Goal: Task Accomplishment & Management: Manage account settings

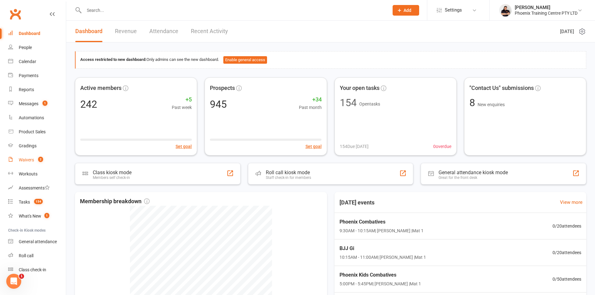
click at [27, 159] on div "Waivers" at bounding box center [26, 160] width 15 height 5
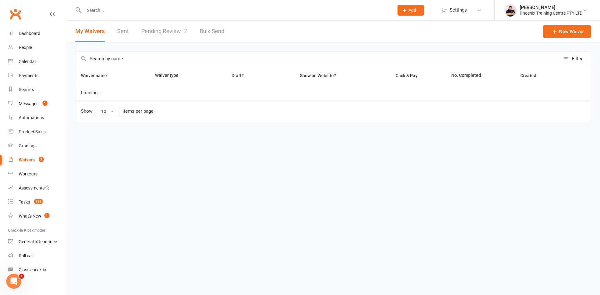
click at [163, 29] on link "Pending Review 2" at bounding box center [164, 32] width 46 height 22
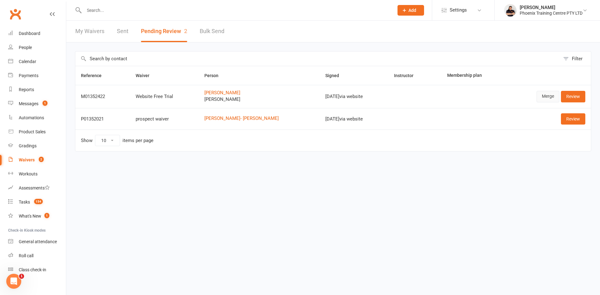
click at [548, 96] on link "Merge" at bounding box center [548, 96] width 23 height 11
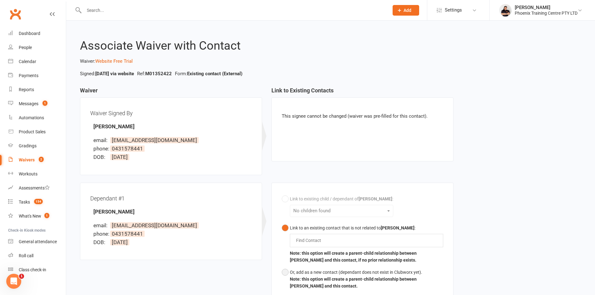
click at [285, 276] on button "Or, add as a new contact (dependant does not exist in Clubworx yet). Note: this…" at bounding box center [363, 280] width 162 height 26
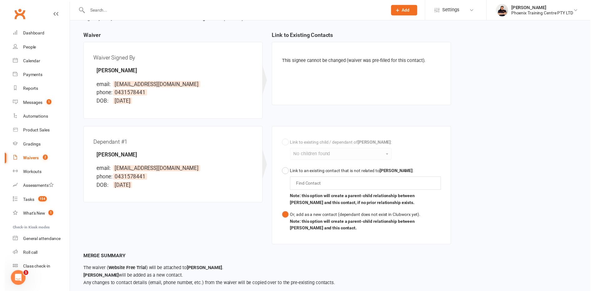
scroll to position [87, 0]
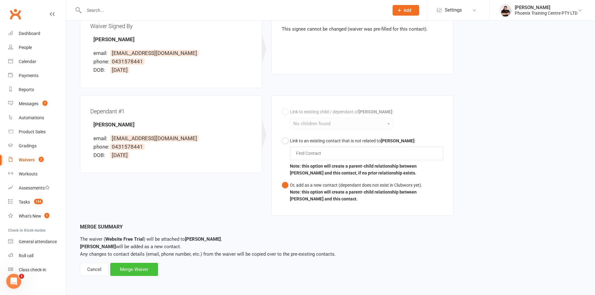
click at [143, 268] on div "Merge Waiver" at bounding box center [134, 269] width 48 height 13
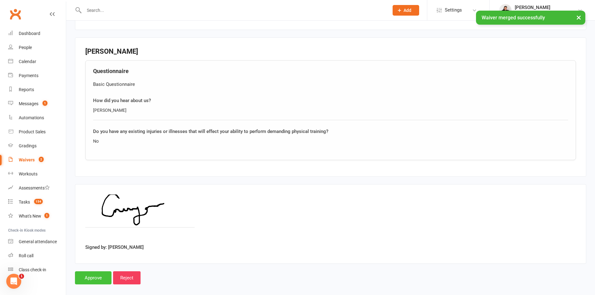
scroll to position [647, 0]
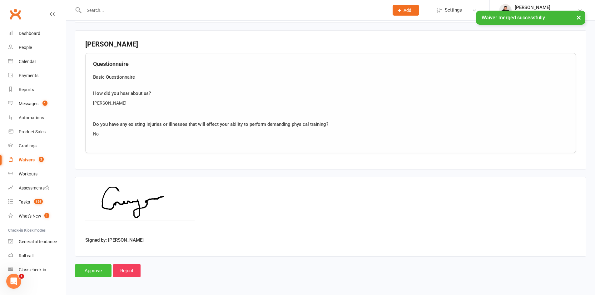
click at [98, 273] on input "Approve" at bounding box center [93, 270] width 37 height 13
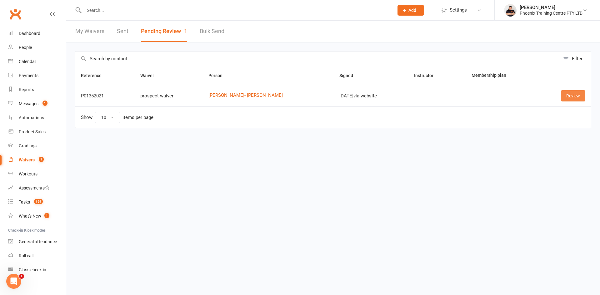
click at [568, 96] on link "Review" at bounding box center [573, 95] width 24 height 11
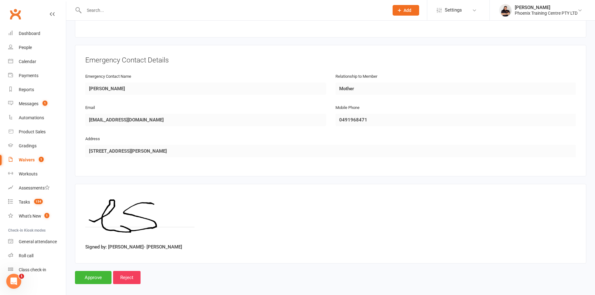
scroll to position [270, 0]
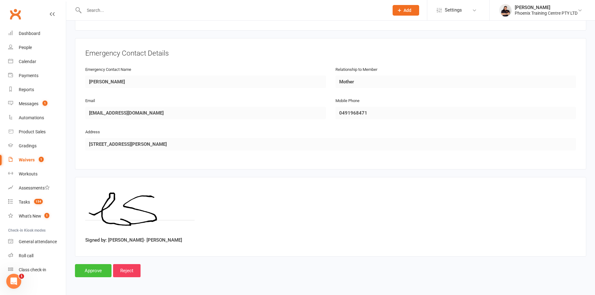
click at [92, 270] on input "Approve" at bounding box center [93, 270] width 37 height 13
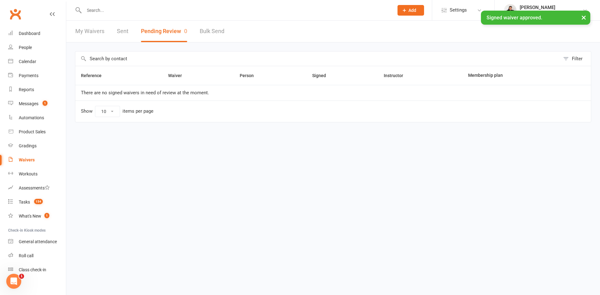
click at [139, 10] on input "text" at bounding box center [235, 10] width 307 height 9
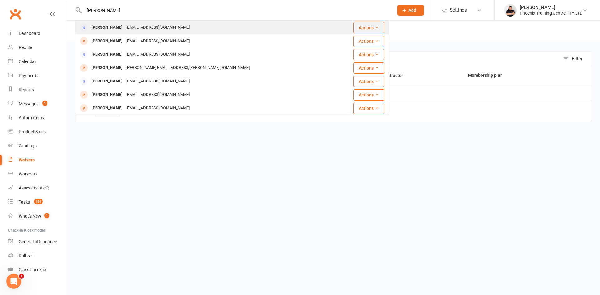
type input "[PERSON_NAME]"
click at [154, 30] on div "[EMAIL_ADDRESS][DOMAIN_NAME]" at bounding box center [157, 27] width 67 height 9
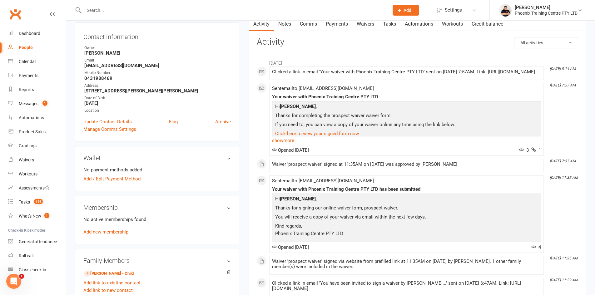
scroll to position [125, 0]
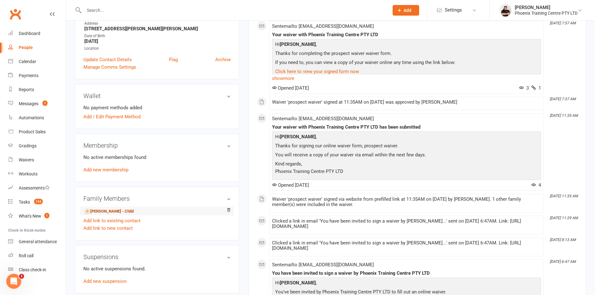
click at [104, 210] on link "[PERSON_NAME] - Child" at bounding box center [108, 211] width 49 height 7
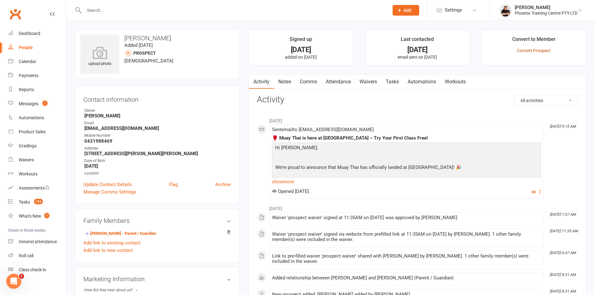
click at [529, 51] on link "Convert Prospect" at bounding box center [534, 50] width 34 height 5
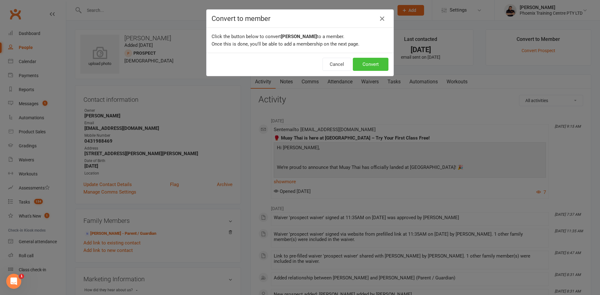
click at [362, 64] on button "Convert" at bounding box center [371, 64] width 36 height 13
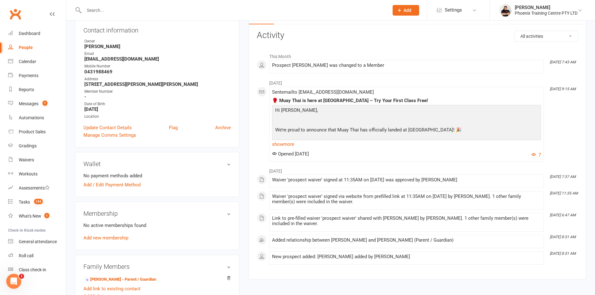
scroll to position [156, 0]
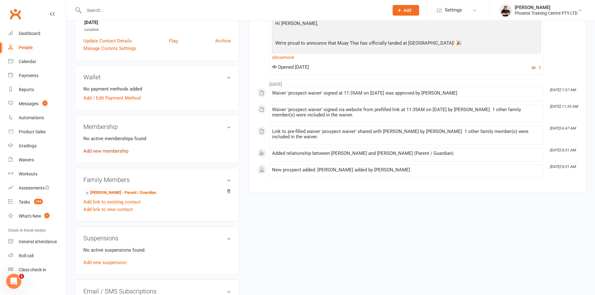
click at [127, 153] on link "Add new membership" at bounding box center [105, 151] width 45 height 6
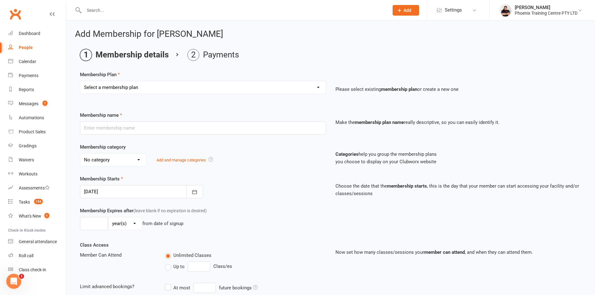
click at [236, 87] on select "Select a membership plan Create new Membership Plan Kids unlimited legacy $21 T…" at bounding box center [203, 87] width 246 height 13
select select "29"
click at [80, 81] on select "Select a membership plan Create new Membership Plan Kids unlimited legacy $21 T…" at bounding box center [203, 87] width 246 height 13
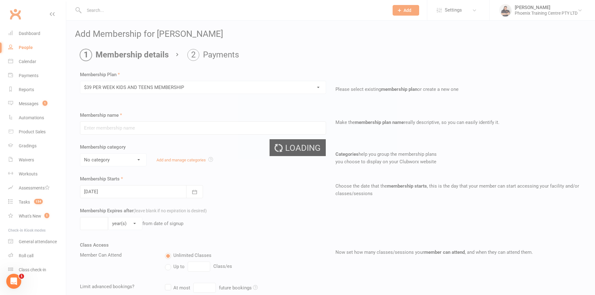
type input "$39 PER WEEK KIDS AND TEENS MEMBERSHIP"
type input "0"
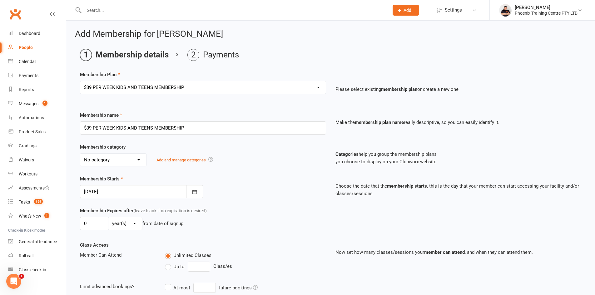
click at [118, 162] on select "No category [DEMOGRAPHIC_DATA] special Offer General" at bounding box center [113, 160] width 66 height 13
select select "1"
click at [80, 154] on select "No category [DEMOGRAPHIC_DATA] special Offer General" at bounding box center [113, 160] width 66 height 13
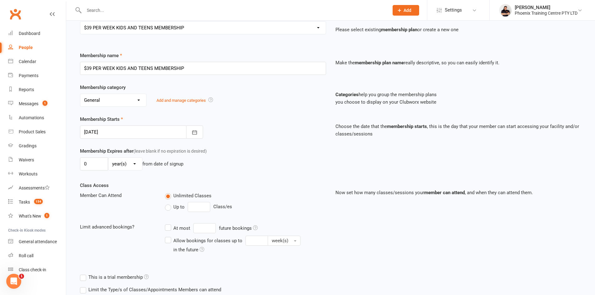
scroll to position [114, 0]
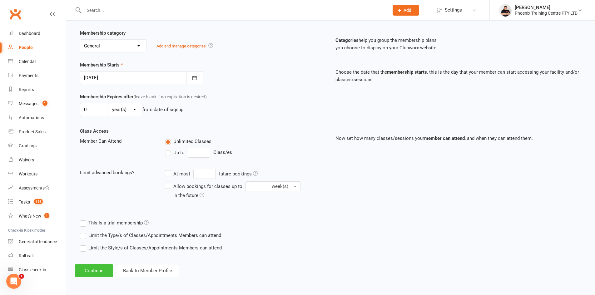
click at [93, 272] on button "Continue" at bounding box center [94, 270] width 38 height 13
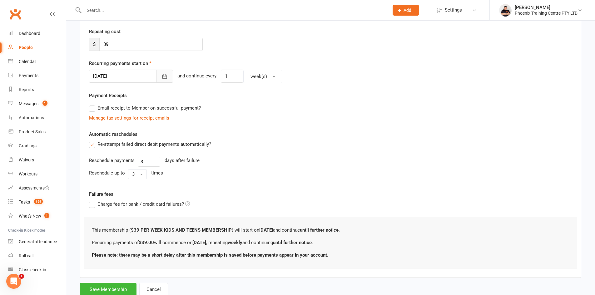
scroll to position [0, 0]
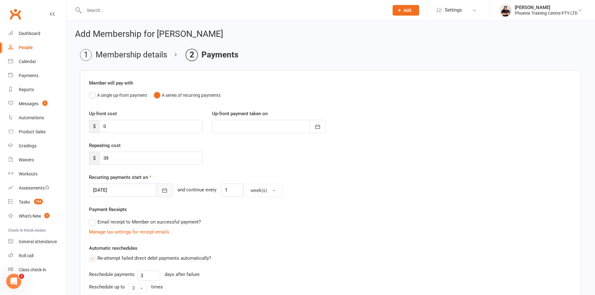
click at [156, 189] on button "button" at bounding box center [164, 190] width 17 height 13
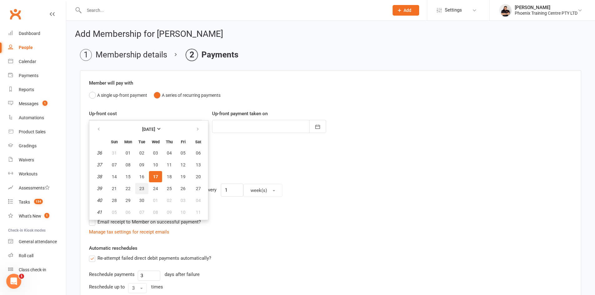
click at [139, 189] on button "23" at bounding box center [141, 188] width 13 height 11
type input "[DATE]"
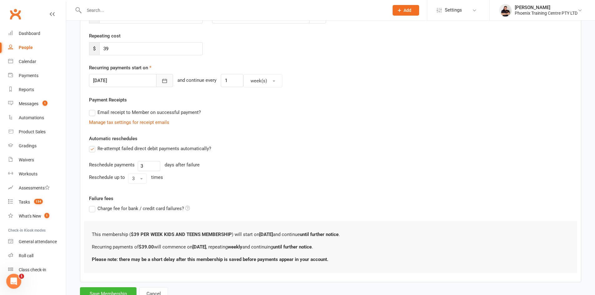
scroll to position [134, 0]
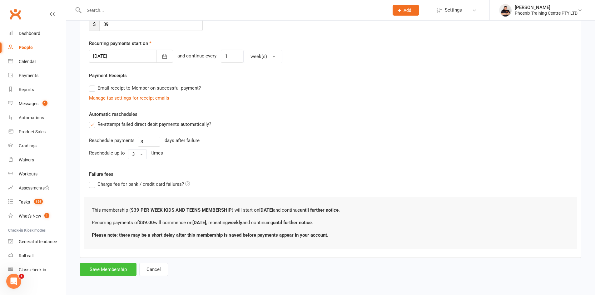
click at [108, 269] on button "Save Membership" at bounding box center [108, 269] width 57 height 13
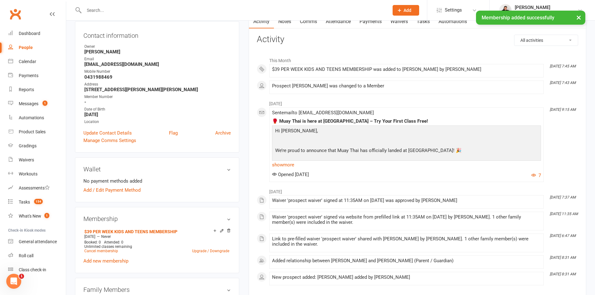
scroll to position [125, 0]
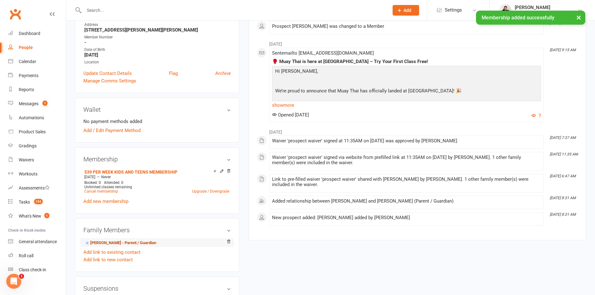
click at [111, 243] on link "[PERSON_NAME] - Parent / Guardian" at bounding box center [120, 243] width 72 height 7
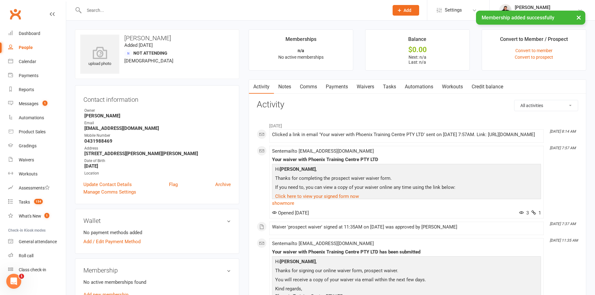
click at [360, 88] on link "Waivers" at bounding box center [366, 87] width 26 height 14
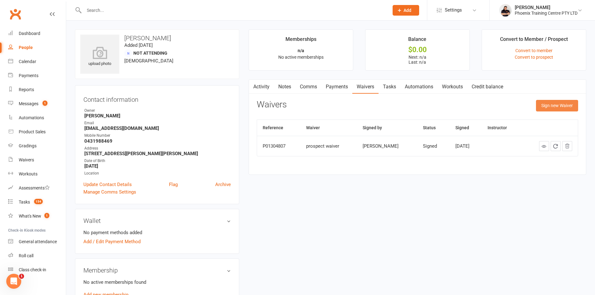
click at [558, 104] on button "Sign new Waiver" at bounding box center [557, 105] width 42 height 11
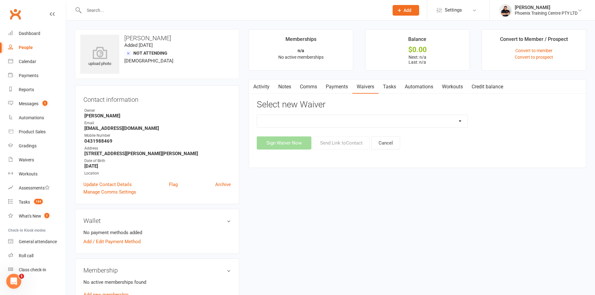
click at [418, 123] on select "General Waiver Paid Trial Payment Authority Waiver PERSONAL TRAINING PACKAGE SI…" at bounding box center [362, 121] width 211 height 13
select select "6596"
click at [257, 115] on select "General Waiver Paid Trial Payment Authority Waiver PERSONAL TRAINING PACKAGE SI…" at bounding box center [362, 121] width 211 height 13
click at [338, 142] on button "Send Link to Contact" at bounding box center [341, 143] width 57 height 13
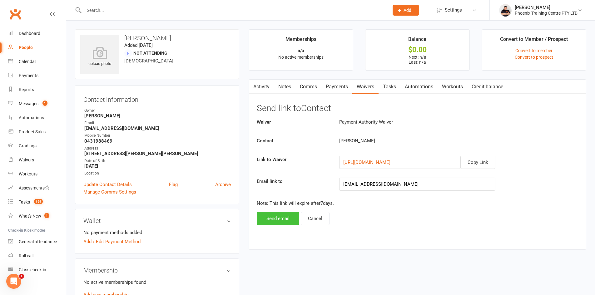
click at [281, 217] on button "Send email" at bounding box center [278, 218] width 43 height 13
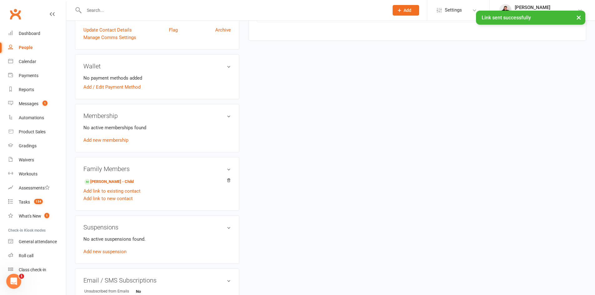
scroll to position [156, 0]
click at [111, 179] on link "[PERSON_NAME] - Child" at bounding box center [108, 180] width 49 height 7
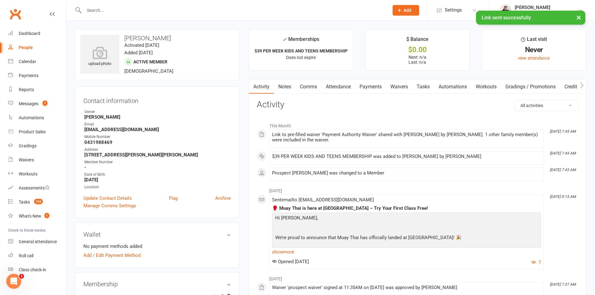
click at [306, 90] on link "Comms" at bounding box center [309, 87] width 26 height 14
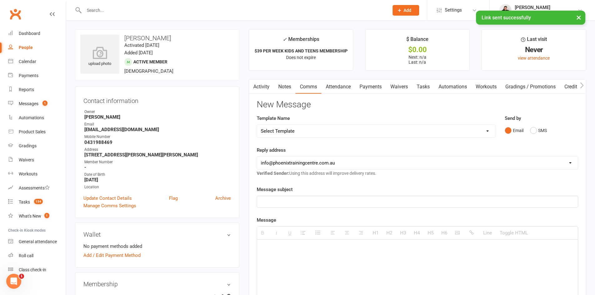
click at [299, 132] on select "Select Template [Email] 001 Prospect follow up - adult email [SMS] 001 Prospect…" at bounding box center [376, 131] width 238 height 13
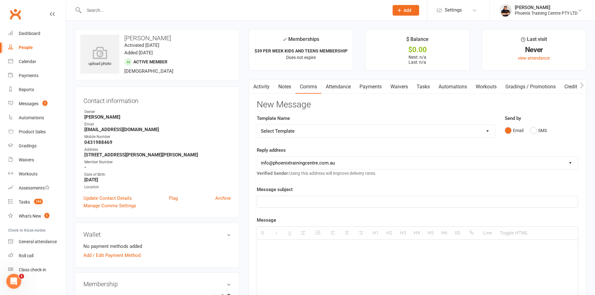
select select "89"
click at [257, 125] on select "Select Template [Email] 001 Prospect follow up - adult email [SMS] 001 Prospect…" at bounding box center [376, 131] width 238 height 13
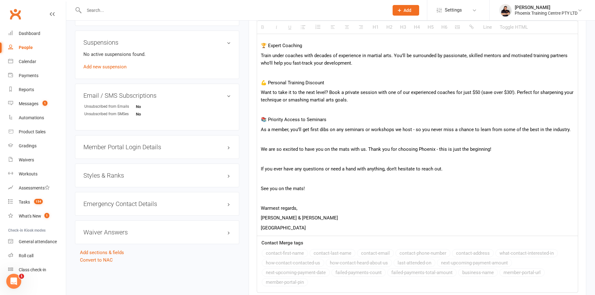
scroll to position [467, 0]
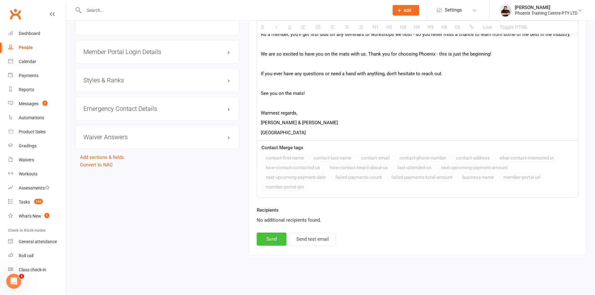
click at [266, 243] on button "Send" at bounding box center [272, 239] width 30 height 13
select select
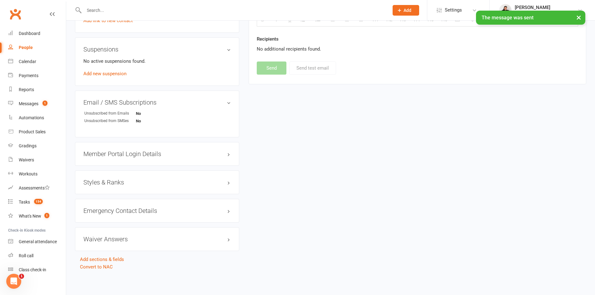
click at [116, 180] on h3 "Styles & Ranks" at bounding box center [157, 182] width 148 height 7
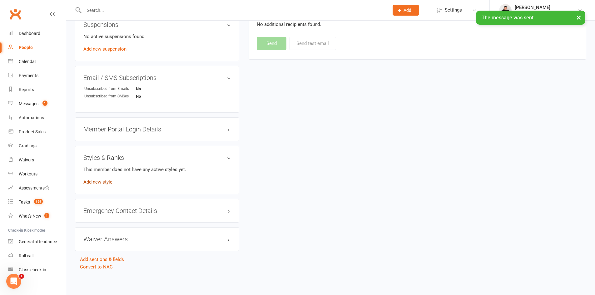
click at [106, 179] on link "Add new style" at bounding box center [97, 182] width 29 height 6
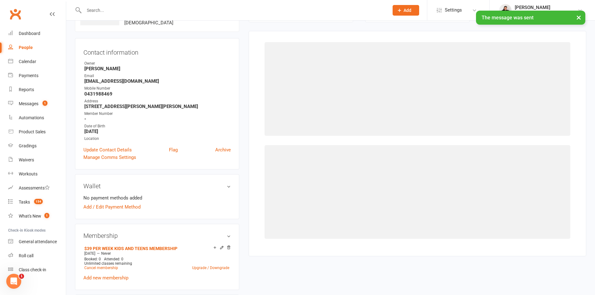
scroll to position [48, 0]
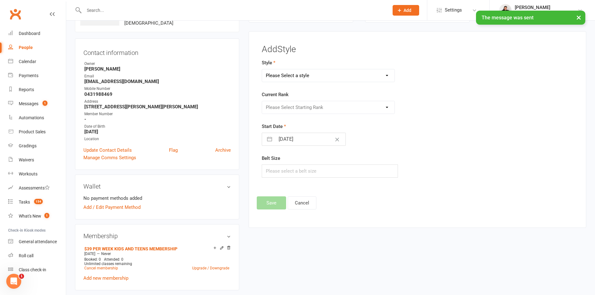
click at [336, 75] on select "Please Select a style Brazilian Jiu Jitsu Combat Karate Kids Brazilian Jiu Jits…" at bounding box center [328, 75] width 133 height 13
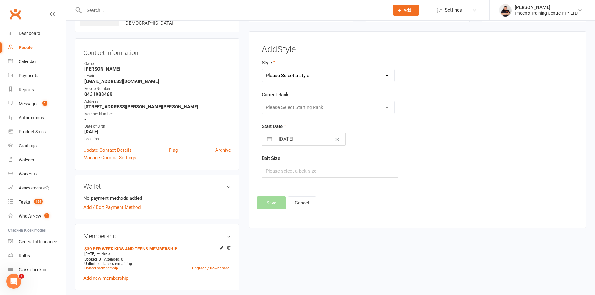
select select "2022"
click at [262, 69] on select "Please Select a style Brazilian Jiu Jitsu Combat Karate Kids Brazilian Jiu Jits…" at bounding box center [328, 75] width 133 height 13
click at [299, 105] on select "Please Select Starting Rank White Belt White Belt - 1 Stripe White Belt - 2 Str…" at bounding box center [328, 107] width 133 height 13
select select "19780"
click at [262, 101] on select "Please Select Starting Rank White Belt White Belt - 1 Stripe White Belt - 2 Str…" at bounding box center [328, 107] width 133 height 13
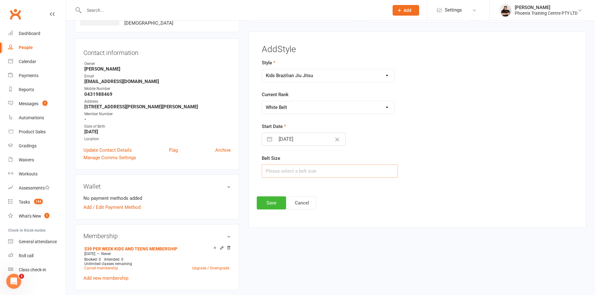
click at [277, 173] on input "text" at bounding box center [330, 171] width 137 height 13
type input "M1"
click at [271, 203] on button "Save" at bounding box center [271, 203] width 29 height 13
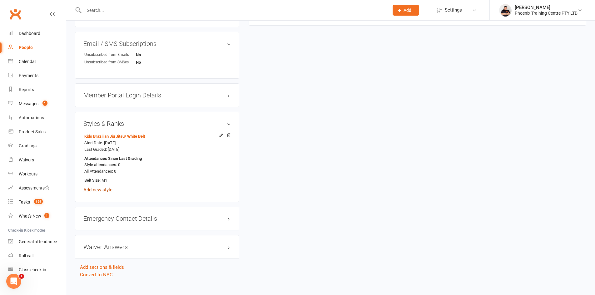
click at [105, 190] on link "Add new style" at bounding box center [97, 190] width 29 height 6
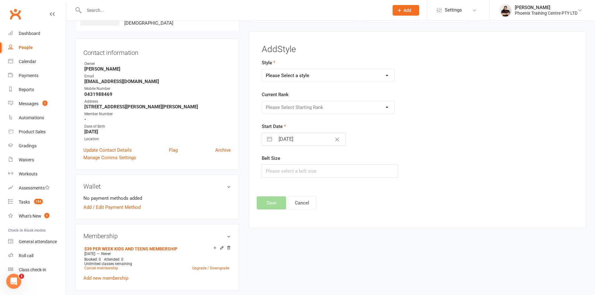
click at [326, 75] on select "Please Select a style Brazilian Jiu Jitsu Combat Karate Kids Brazilian Jiu Jits…" at bounding box center [328, 75] width 133 height 13
select select "2024"
click at [262, 69] on select "Please Select a style Brazilian Jiu Jitsu Combat Karate Kids Brazilian Jiu Jits…" at bounding box center [328, 75] width 133 height 13
click at [315, 108] on select "Please Select Starting Rank White Belt White Belt - 1 Stripe White Belt - 2 Str…" at bounding box center [328, 107] width 133 height 13
select select "19875"
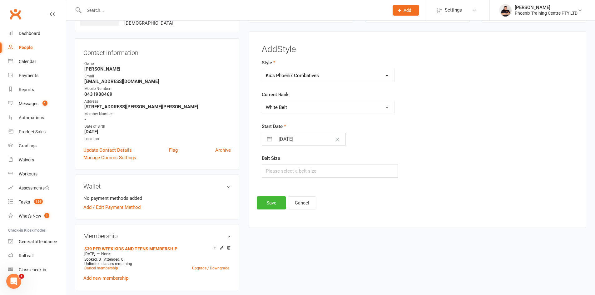
click at [262, 101] on select "Please Select Starting Rank White Belt White Belt - 1 Stripe White Belt - 2 Str…" at bounding box center [328, 107] width 133 height 13
click at [273, 173] on input "text" at bounding box center [330, 171] width 137 height 13
type input "M1"
click at [265, 201] on button "Save" at bounding box center [271, 203] width 29 height 13
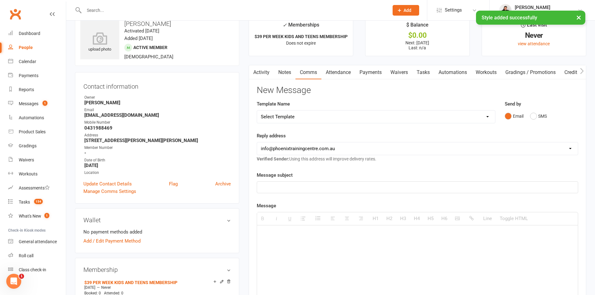
scroll to position [0, 0]
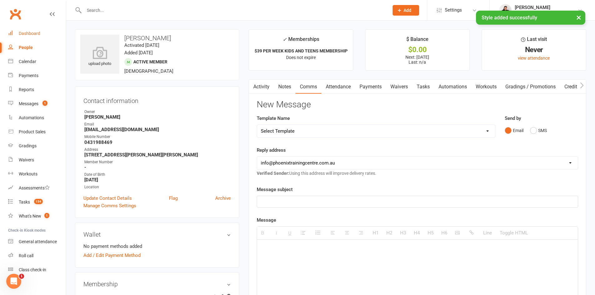
click at [31, 29] on link "Dashboard" at bounding box center [37, 34] width 58 height 14
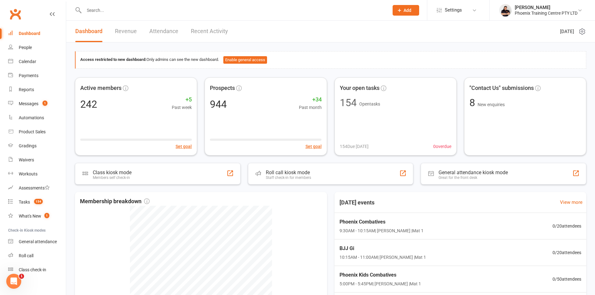
click at [129, 13] on input "text" at bounding box center [233, 10] width 303 height 9
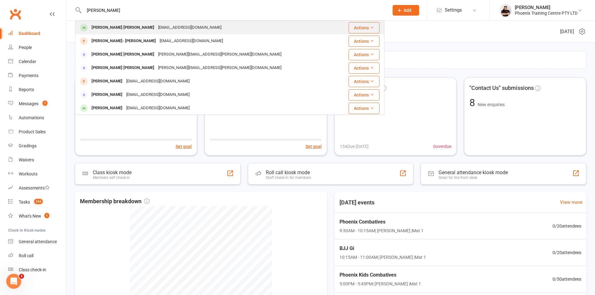
type input "[PERSON_NAME]"
click at [119, 28] on div "[PERSON_NAME] [PERSON_NAME]" at bounding box center [123, 27] width 67 height 9
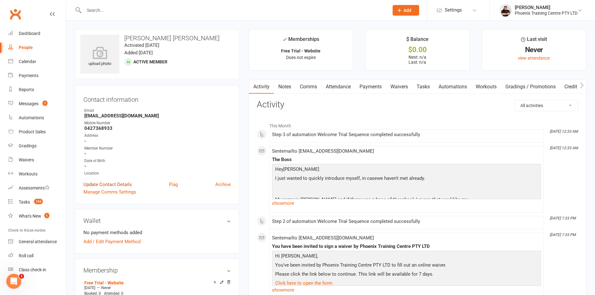
click at [118, 184] on link "Update Contact Details" at bounding box center [107, 185] width 48 height 8
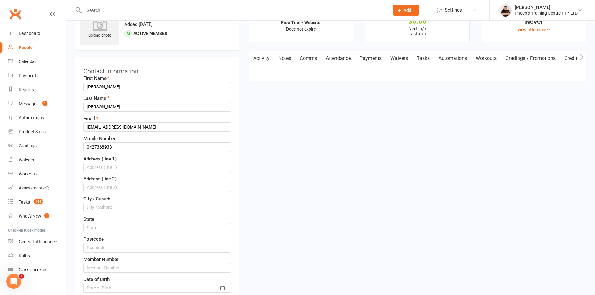
scroll to position [29, 0]
click at [123, 83] on input "[PERSON_NAME]" at bounding box center [157, 85] width 148 height 9
type input "[PERSON_NAME]"
click at [108, 106] on input "[PERSON_NAME]" at bounding box center [157, 105] width 148 height 9
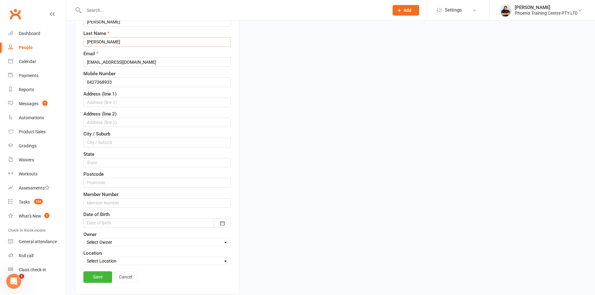
scroll to position [186, 0]
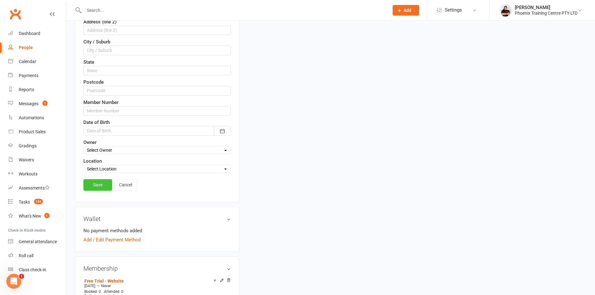
type input "[PERSON_NAME]"
click at [97, 182] on link "Save" at bounding box center [97, 184] width 29 height 11
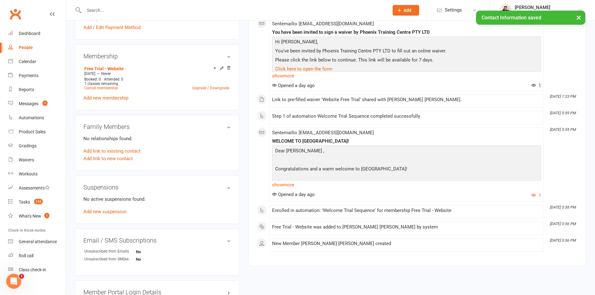
scroll to position [123, 0]
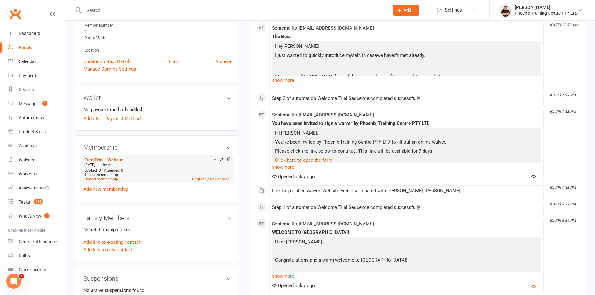
click at [228, 160] on icon at bounding box center [229, 159] width 4 height 4
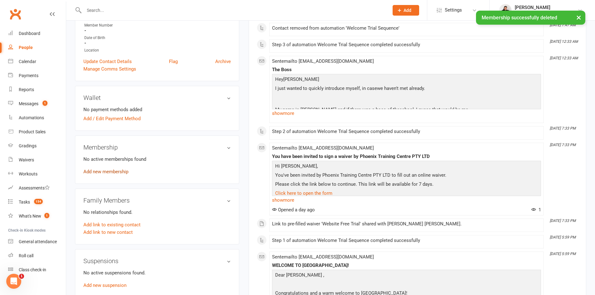
click at [103, 171] on link "Add new membership" at bounding box center [105, 172] width 45 height 6
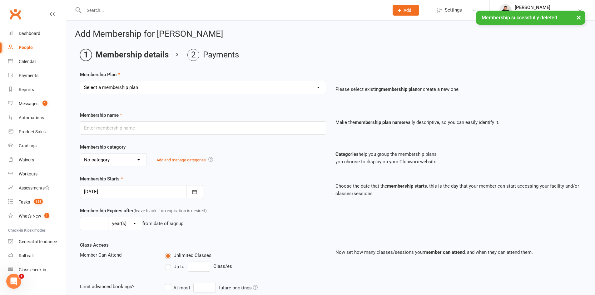
click at [258, 93] on select "Select a membership plan Create new Membership Plan Kids unlimited legacy $21 T…" at bounding box center [203, 87] width 246 height 13
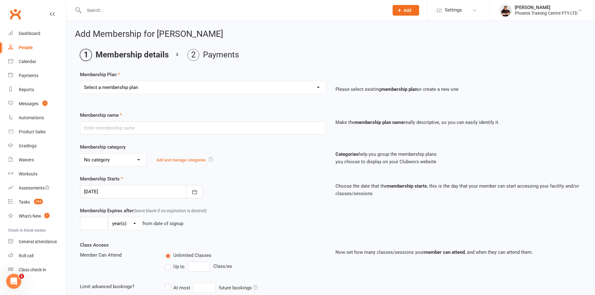
select select "30"
click at [80, 81] on select "Select a membership plan Create new Membership Plan Kids unlimited legacy $21 T…" at bounding box center [203, 87] width 246 height 13
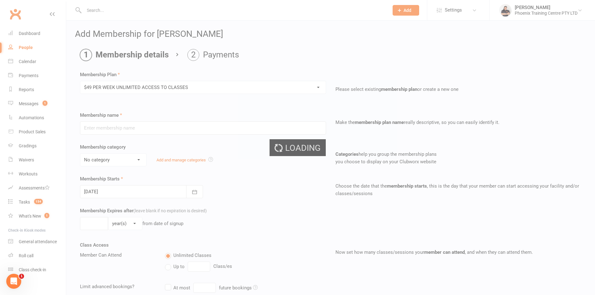
type input "$49 PER WEEK UNLIMITED ACCESS TO CLASSES"
select select "1"
type input "0"
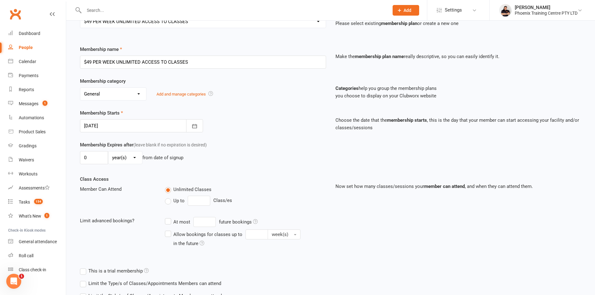
scroll to position [114, 0]
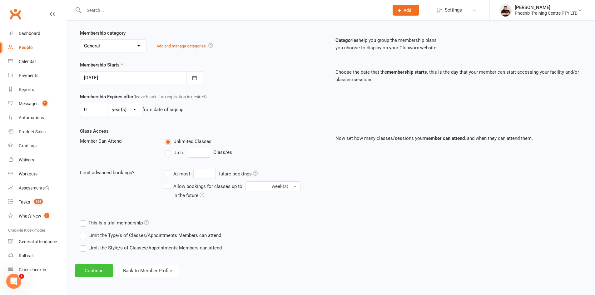
click at [96, 268] on button "Continue" at bounding box center [94, 270] width 38 height 13
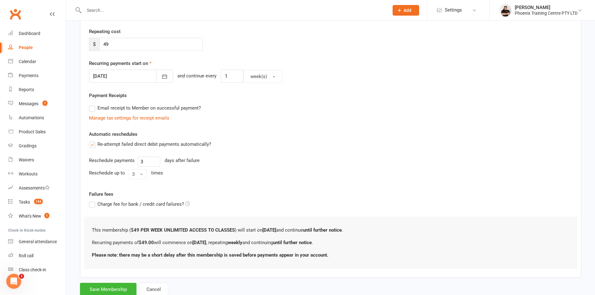
scroll to position [0, 0]
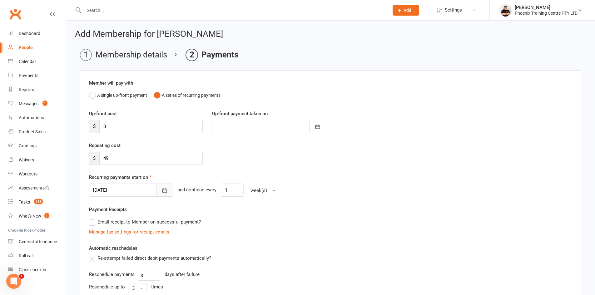
click at [162, 191] on button "button" at bounding box center [164, 190] width 17 height 13
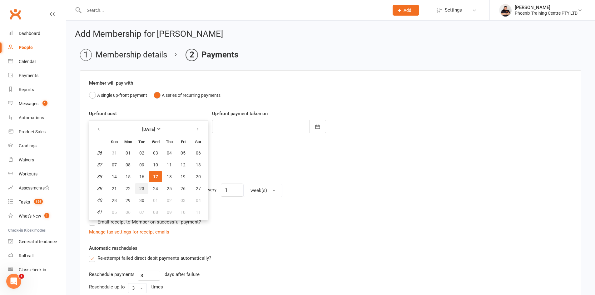
click at [142, 190] on span "23" at bounding box center [141, 188] width 5 height 5
type input "[DATE]"
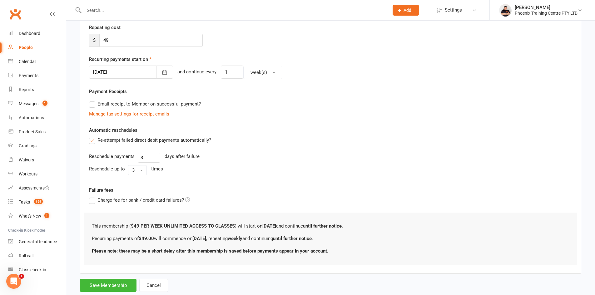
scroll to position [134, 0]
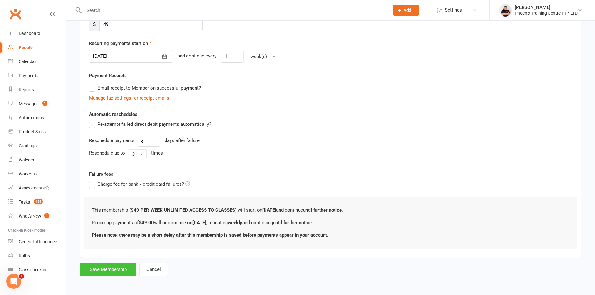
click at [101, 270] on button "Save Membership" at bounding box center [108, 269] width 57 height 13
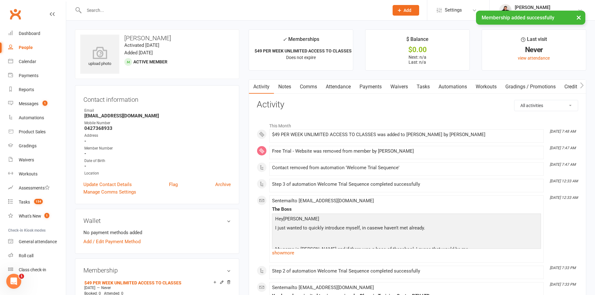
click at [401, 87] on link "Waivers" at bounding box center [399, 87] width 26 height 14
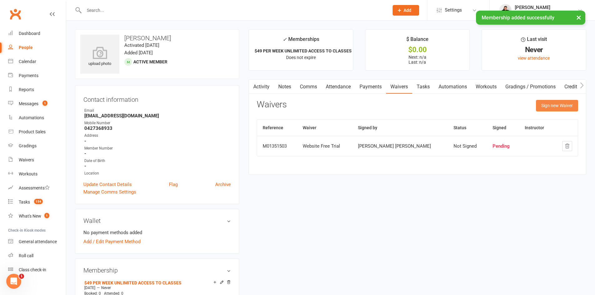
click at [561, 107] on button "Sign new Waiver" at bounding box center [557, 105] width 42 height 11
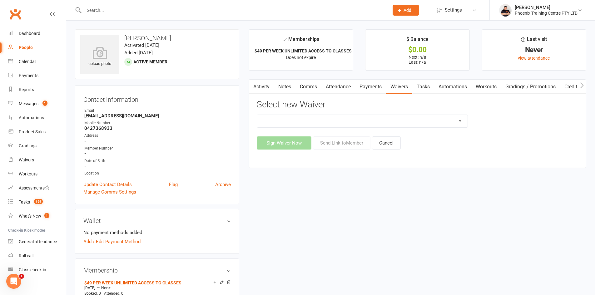
click at [460, 120] on select "General Waiver Paid Trial Payment Authority Waiver PERSONAL TRAINING PACKAGE pr…" at bounding box center [362, 121] width 211 height 13
select select "6596"
click at [257, 115] on select "General Waiver Paid Trial Payment Authority Waiver PERSONAL TRAINING PACKAGE pr…" at bounding box center [362, 121] width 211 height 13
click at [341, 145] on button "Send Link to Member" at bounding box center [342, 143] width 58 height 13
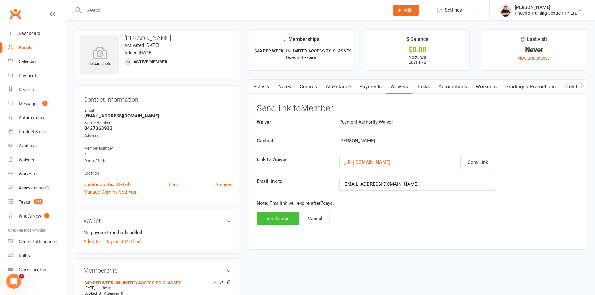
click at [266, 217] on button "Send email" at bounding box center [278, 218] width 43 height 13
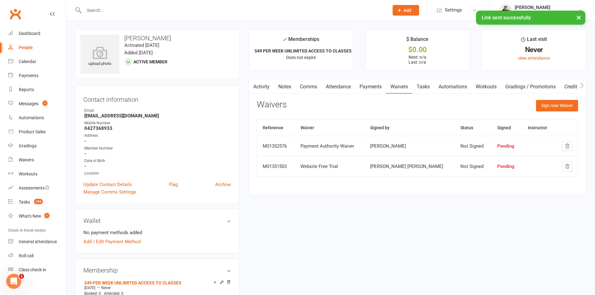
click at [310, 88] on link "Comms" at bounding box center [309, 87] width 26 height 14
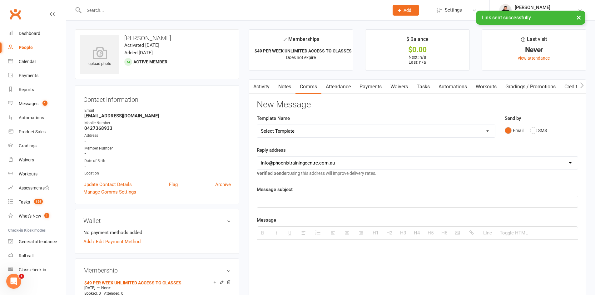
click at [308, 133] on select "Select Template [Email] 001 Prospect follow up - adult email [SMS] 001 Prospect…" at bounding box center [376, 131] width 238 height 13
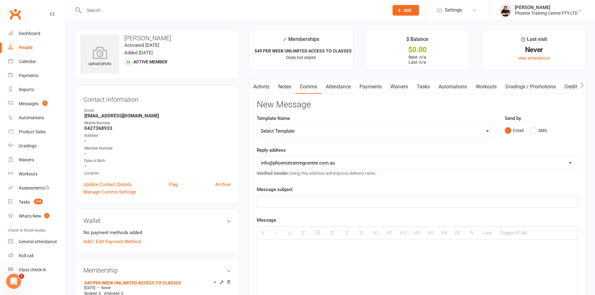
select select "89"
click at [257, 125] on select "Select Template [Email] 001 Prospect follow up - adult email [SMS] 001 Prospect…" at bounding box center [376, 131] width 238 height 13
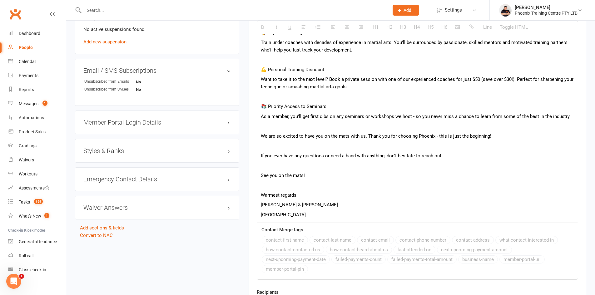
scroll to position [467, 0]
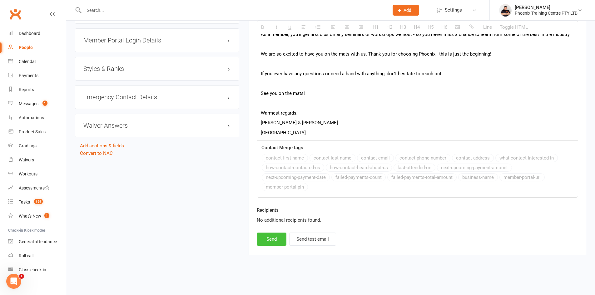
click at [274, 238] on button "Send" at bounding box center [272, 239] width 30 height 13
select select
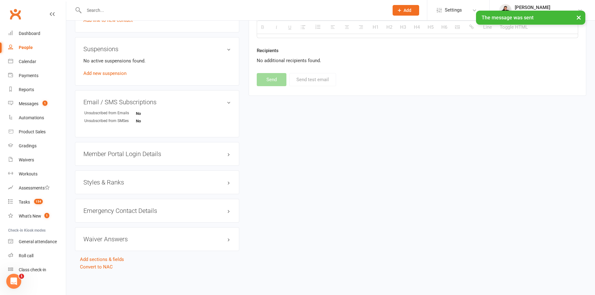
click at [103, 181] on h3 "Styles & Ranks" at bounding box center [157, 182] width 148 height 7
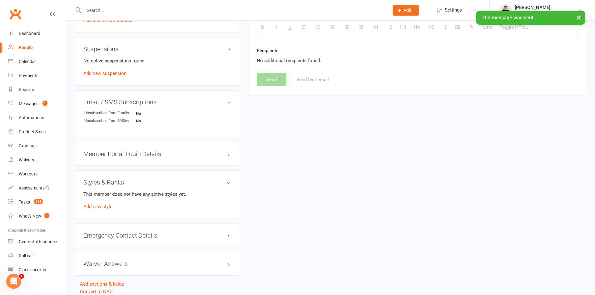
scroll to position [378, 0]
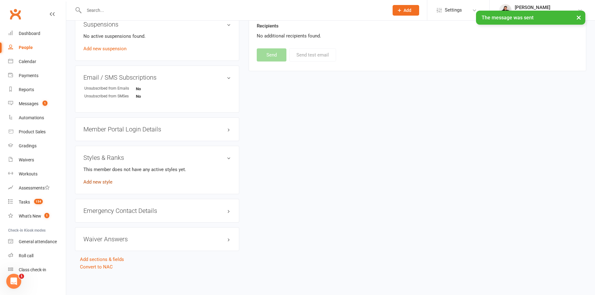
click at [99, 183] on link "Add new style" at bounding box center [97, 182] width 29 height 6
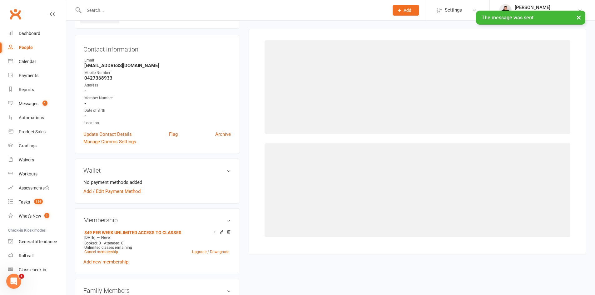
scroll to position [48, 0]
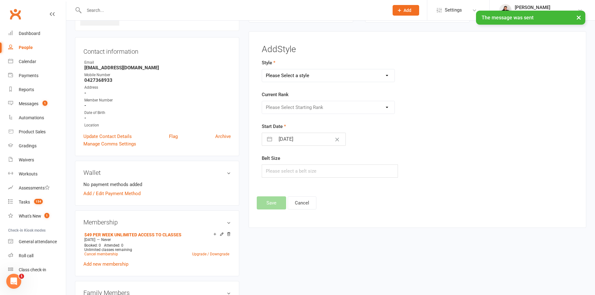
click at [337, 73] on select "Please Select a style Brazilian Jiu Jitsu Combat Karate Kids Brazilian Jiu Jits…" at bounding box center [328, 75] width 133 height 13
select select "2023"
click at [262, 69] on select "Please Select a style Brazilian Jiu Jitsu Combat Karate Kids Brazilian Jiu Jits…" at bounding box center [328, 75] width 133 height 13
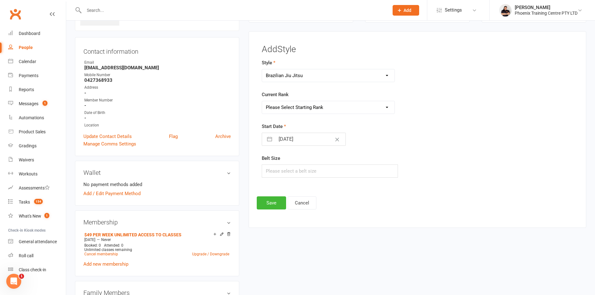
click at [300, 113] on select "Please Select Starting Rank White Belt White Belt - 1 Stripe White Belt - 2 Str…" at bounding box center [328, 107] width 133 height 13
select select "19845"
click at [262, 101] on select "Please Select Starting Rank White Belt White Belt - 1 Stripe White Belt - 2 Str…" at bounding box center [328, 107] width 133 height 13
click at [284, 174] on input "text" at bounding box center [330, 171] width 137 height 13
type input "A1"
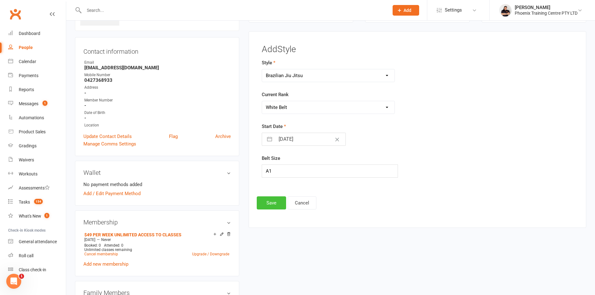
click at [269, 201] on button "Save" at bounding box center [271, 203] width 29 height 13
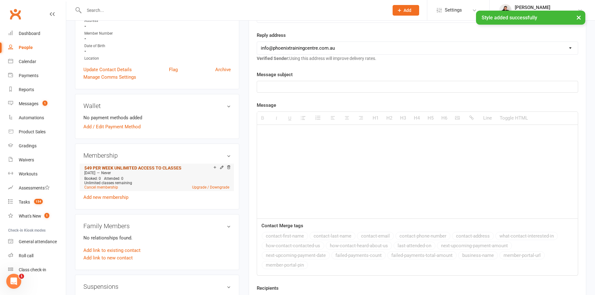
scroll to position [204, 0]
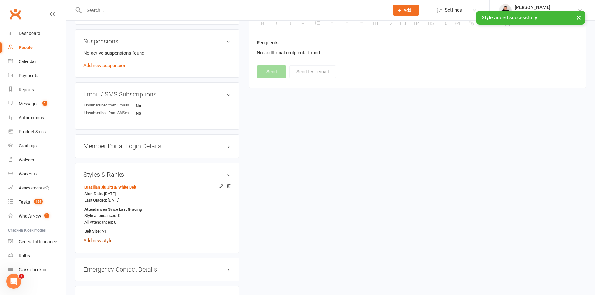
click at [102, 242] on link "Add new style" at bounding box center [97, 241] width 29 height 6
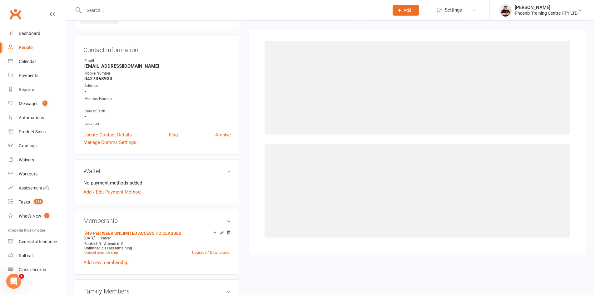
scroll to position [48, 0]
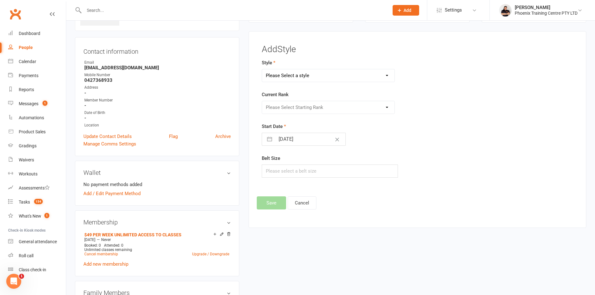
click at [329, 73] on select "Please Select a style Brazilian Jiu Jitsu Combat Karate Kids Brazilian Jiu Jits…" at bounding box center [328, 75] width 133 height 13
select select "2025"
click at [262, 69] on select "Please Select a style Brazilian Jiu Jitsu Combat Karate Kids Brazilian Jiu Jits…" at bounding box center [328, 75] width 133 height 13
drag, startPoint x: 313, startPoint y: 108, endPoint x: 309, endPoint y: 113, distance: 5.7
click at [313, 108] on select "Please Select Starting Rank White Belt Yellow Belt Orange Belt Green Belt Blue …" at bounding box center [328, 107] width 133 height 13
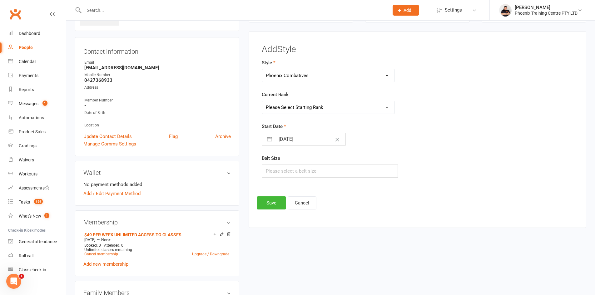
select select "19910"
click at [262, 101] on select "Please Select Starting Rank White Belt Yellow Belt Orange Belt Green Belt Blue …" at bounding box center [328, 107] width 133 height 13
click at [271, 166] on input "text" at bounding box center [330, 171] width 137 height 13
type input "A1"
click at [265, 201] on button "Save" at bounding box center [271, 203] width 29 height 13
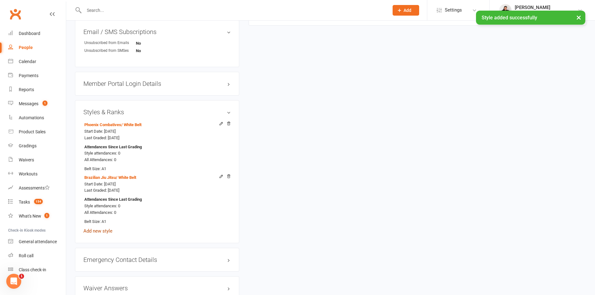
click at [107, 232] on link "Add new style" at bounding box center [97, 231] width 29 height 6
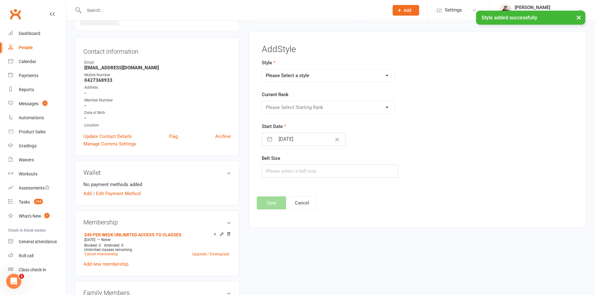
click at [314, 76] on select "Please Select a style Brazilian Jiu Jitsu Combat Karate Kids Brazilian Jiu Jits…" at bounding box center [328, 75] width 133 height 13
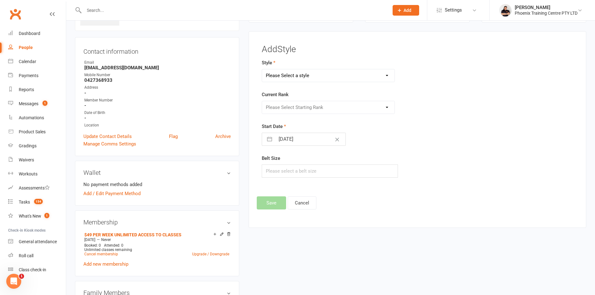
select select "3708"
click at [262, 69] on select "Please Select a style Brazilian Jiu Jitsu Combat Karate Kids Brazilian Jiu Jits…" at bounding box center [328, 75] width 133 height 13
click at [312, 110] on select "Please Select Starting Rank White" at bounding box center [328, 107] width 133 height 13
select select "43990"
click at [262, 101] on select "Please Select Starting Rank White" at bounding box center [328, 107] width 133 height 13
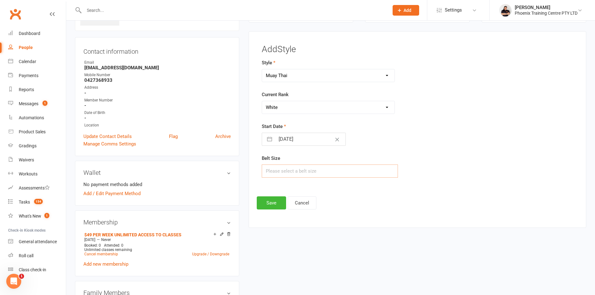
click at [276, 174] on input "text" at bounding box center [330, 171] width 137 height 13
type input "A1"
click at [274, 202] on button "Save" at bounding box center [271, 203] width 29 height 13
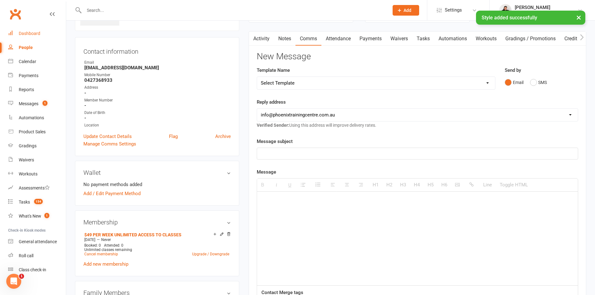
click at [35, 35] on div "Dashboard" at bounding box center [30, 33] width 22 height 5
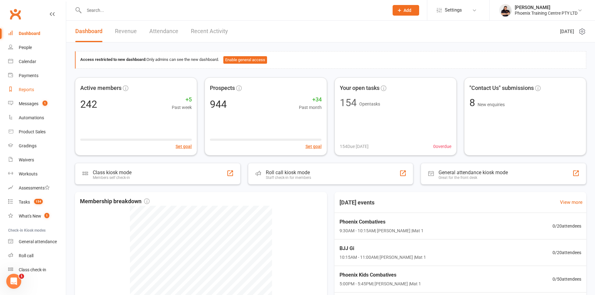
click at [30, 90] on div "Reports" at bounding box center [26, 89] width 15 height 5
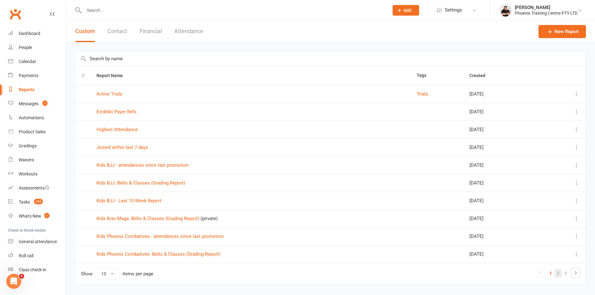
click at [557, 275] on link "2" at bounding box center [559, 273] width 8 height 9
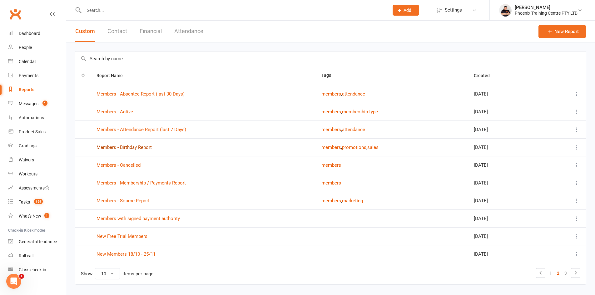
click at [123, 146] on link "Members - Birthday Report" at bounding box center [124, 148] width 55 height 6
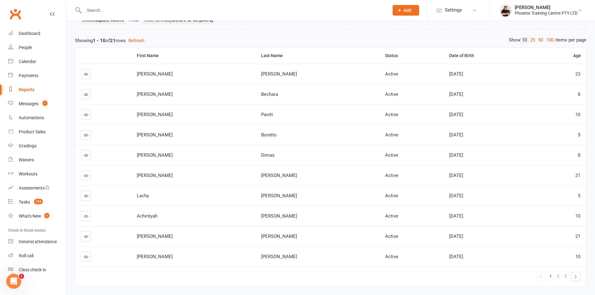
scroll to position [63, 0]
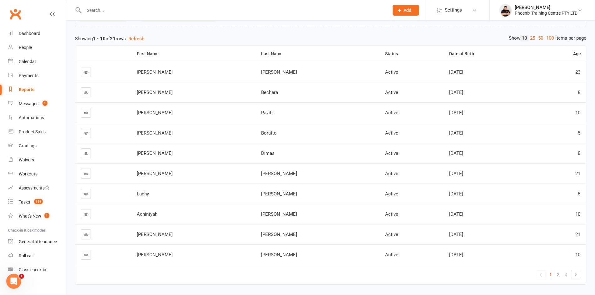
click at [158, 11] on input "text" at bounding box center [233, 10] width 303 height 9
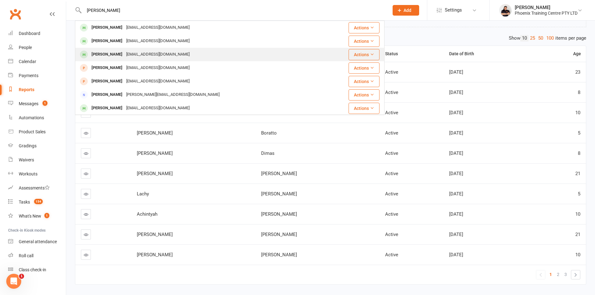
type input "[PERSON_NAME]"
click at [131, 56] on div "[EMAIL_ADDRESS][DOMAIN_NAME]" at bounding box center [157, 54] width 67 height 9
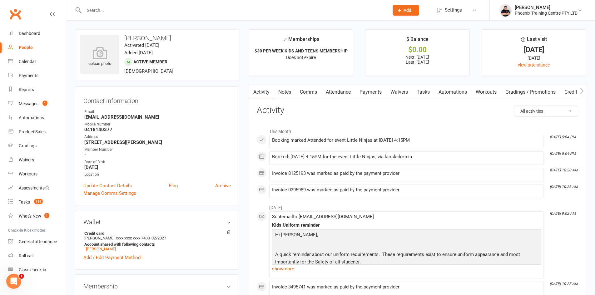
click at [372, 89] on link "Payments" at bounding box center [370, 92] width 31 height 14
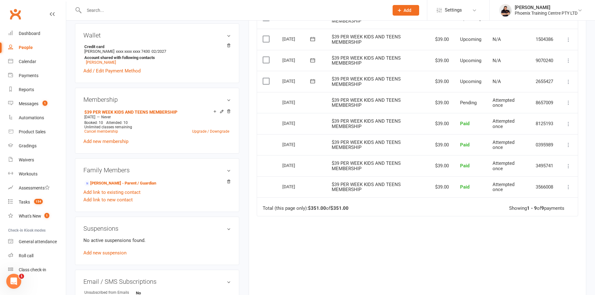
scroll to position [188, 0]
click at [18, 90] on link "Reports" at bounding box center [37, 90] width 58 height 14
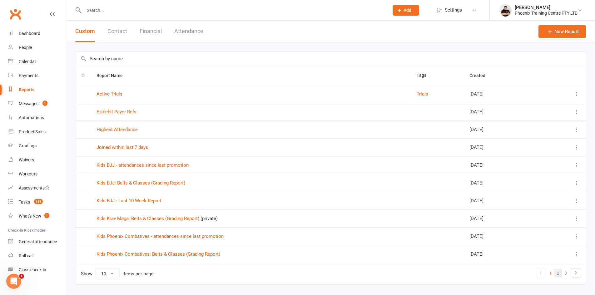
click at [559, 275] on link "2" at bounding box center [559, 273] width 8 height 9
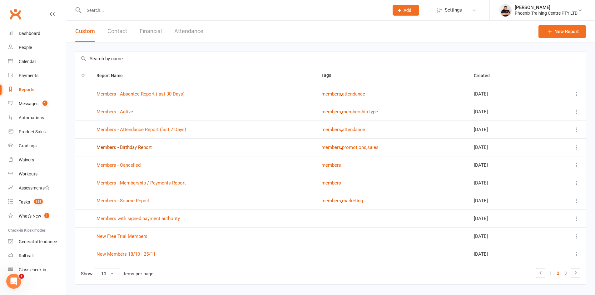
click at [137, 146] on link "Members - Birthday Report" at bounding box center [124, 148] width 55 height 6
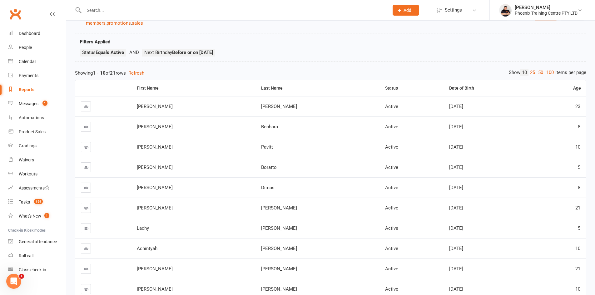
scroll to position [63, 0]
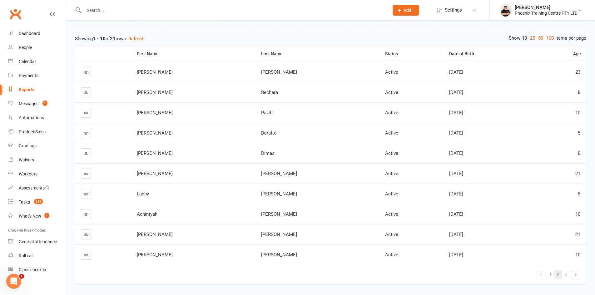
click at [557, 277] on span "2" at bounding box center [558, 274] width 3 height 9
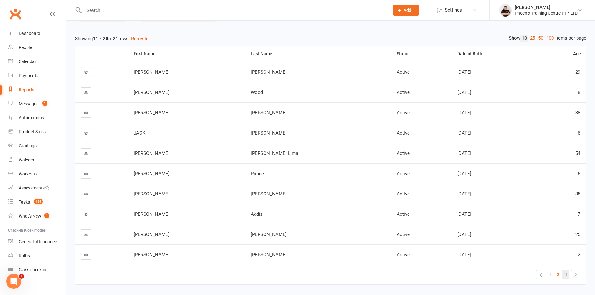
click at [564, 276] on link "3" at bounding box center [566, 274] width 8 height 9
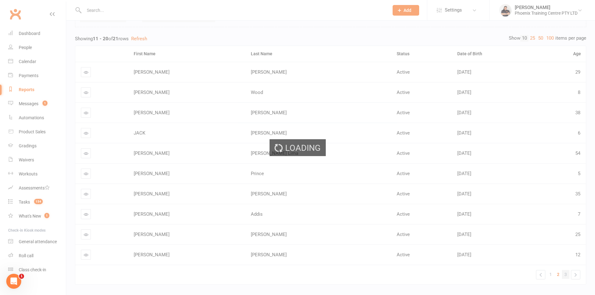
scroll to position [0, 0]
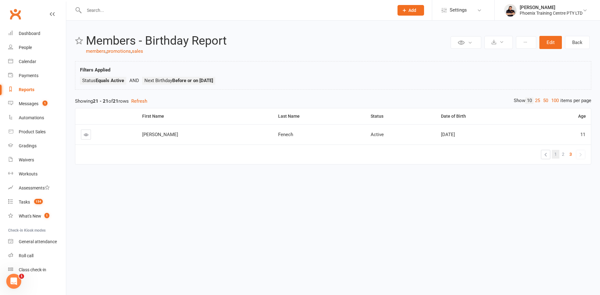
click at [553, 156] on link "1" at bounding box center [556, 154] width 8 height 9
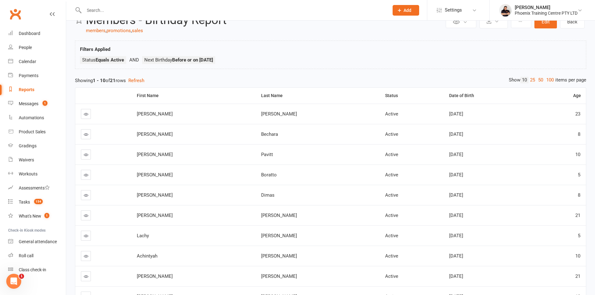
scroll to position [31, 0]
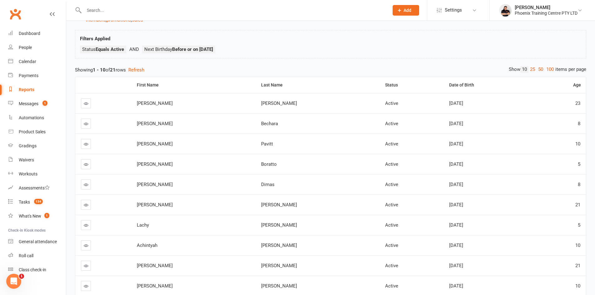
click at [118, 11] on input "text" at bounding box center [233, 10] width 303 height 9
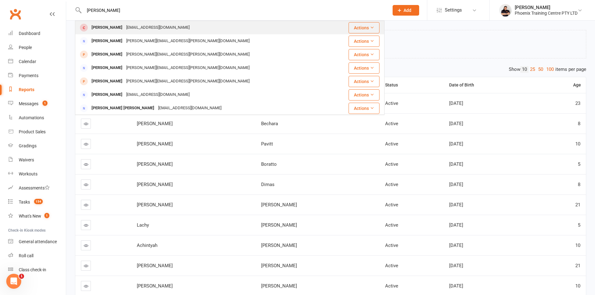
type input "[PERSON_NAME]"
click at [124, 30] on div "[EMAIL_ADDRESS][DOMAIN_NAME]" at bounding box center [157, 27] width 67 height 9
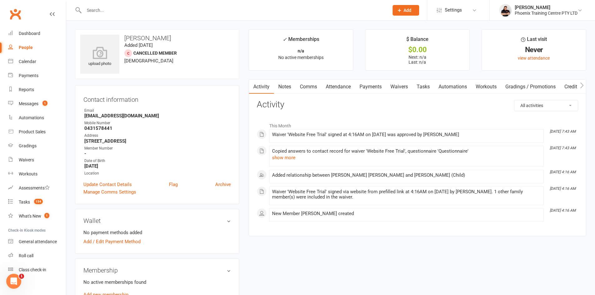
click at [314, 90] on link "Comms" at bounding box center [309, 87] width 26 height 14
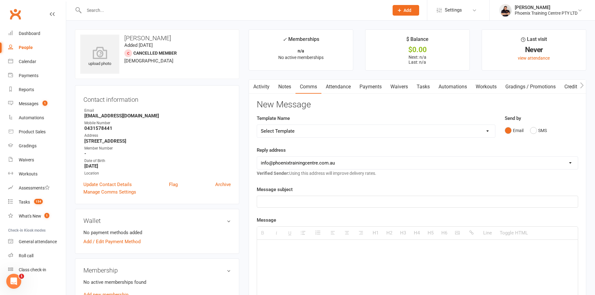
click at [328, 135] on select "Select Template [Email] 001 Prospect follow up - adult email [SMS] 001 Prospect…" at bounding box center [376, 131] width 238 height 13
select select "90"
click at [257, 125] on select "Select Template [Email] 001 Prospect follow up - adult email [SMS] 001 Prospect…" at bounding box center [376, 131] width 238 height 13
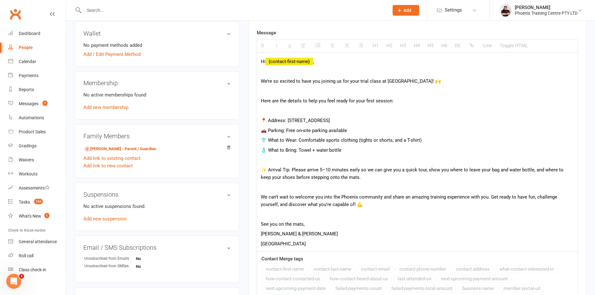
scroll to position [313, 0]
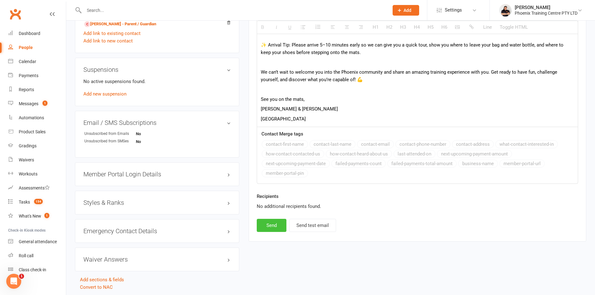
click at [272, 226] on button "Send" at bounding box center [272, 225] width 30 height 13
select select
